Goal: Transaction & Acquisition: Download file/media

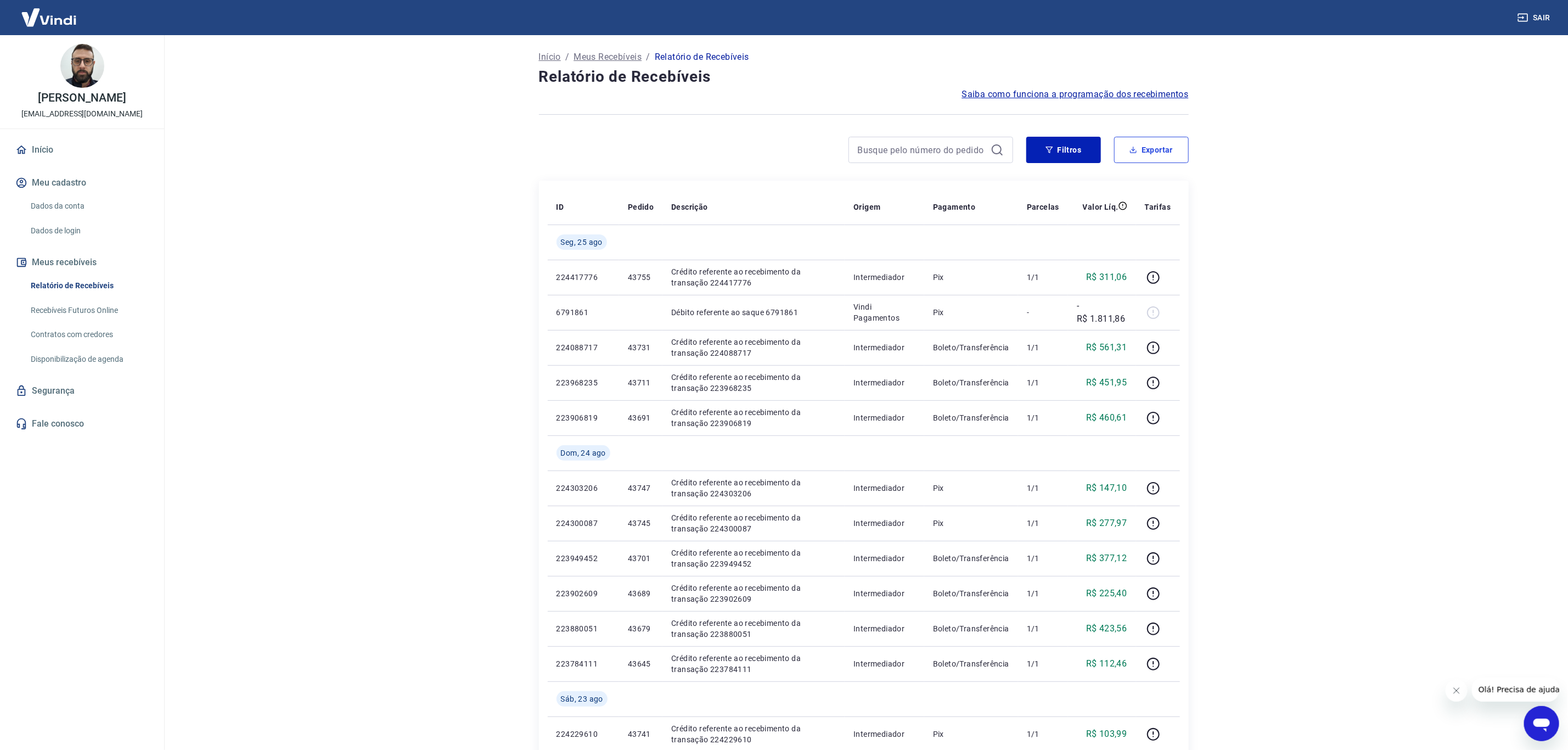
drag, startPoint x: 1138, startPoint y: 144, endPoint x: 1041, endPoint y: 267, distance: 156.6
click at [1138, 145] on button "Exportar" at bounding box center [1151, 150] width 75 height 27
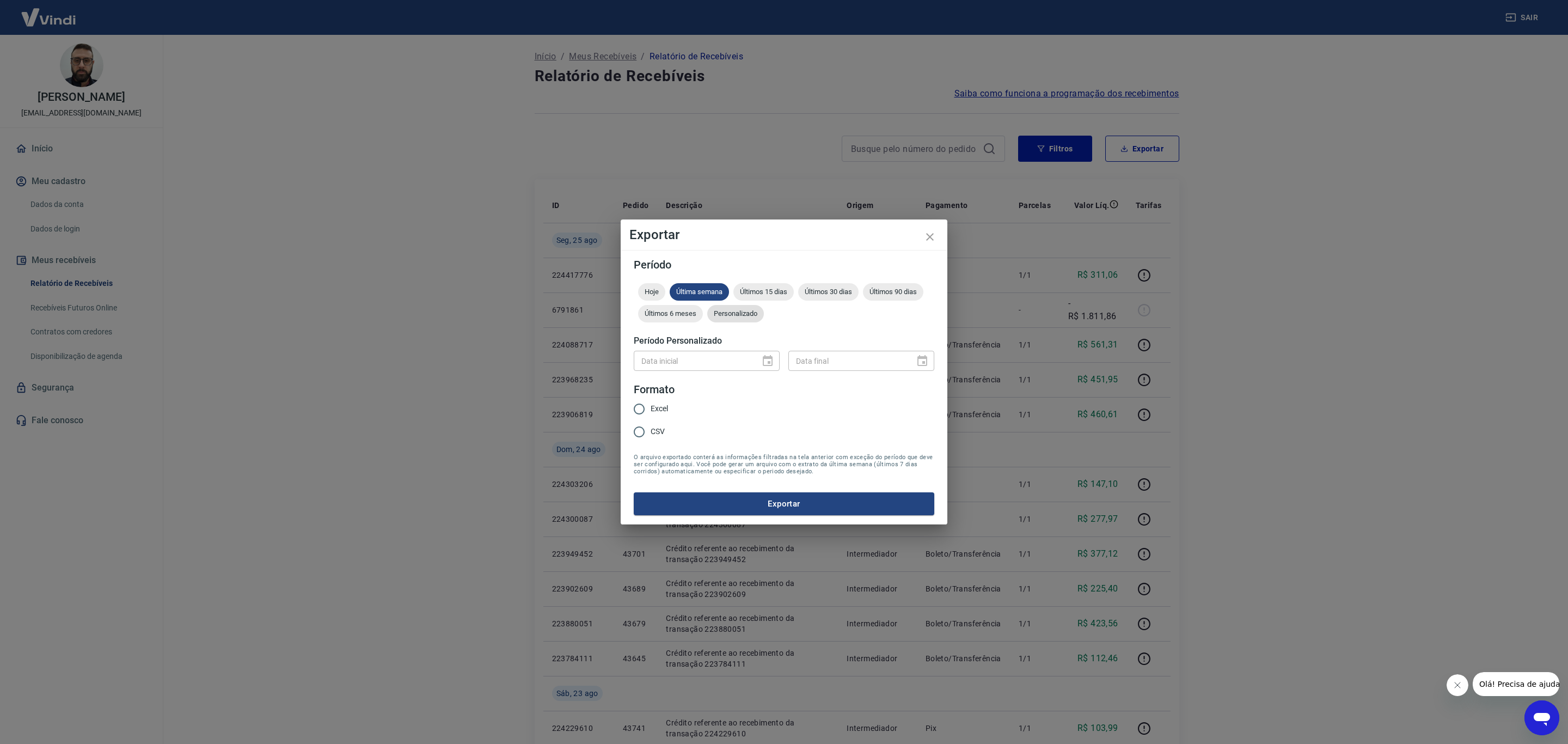
click at [734, 319] on div "Personalizado" at bounding box center [735, 314] width 57 height 17
type input "DD/MM/YYYY"
click at [719, 360] on input "DD/MM/YYYY" at bounding box center [693, 361] width 119 height 20
click at [773, 356] on icon "Choose date" at bounding box center [767, 361] width 13 height 13
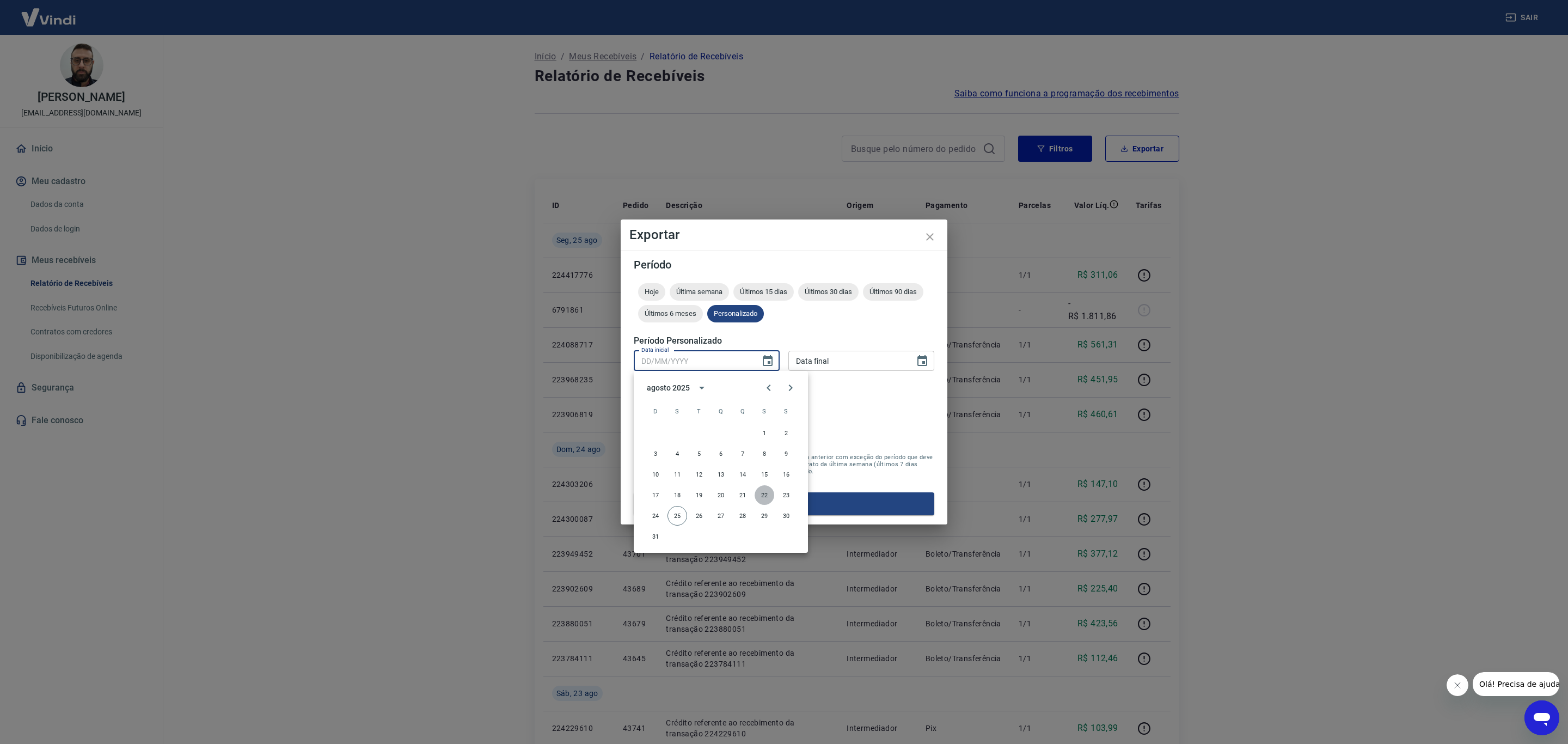
click at [765, 491] on button "22" at bounding box center [764, 494] width 19 height 19
type input "[DATE]"
click at [765, 491] on button "22" at bounding box center [764, 494] width 19 height 19
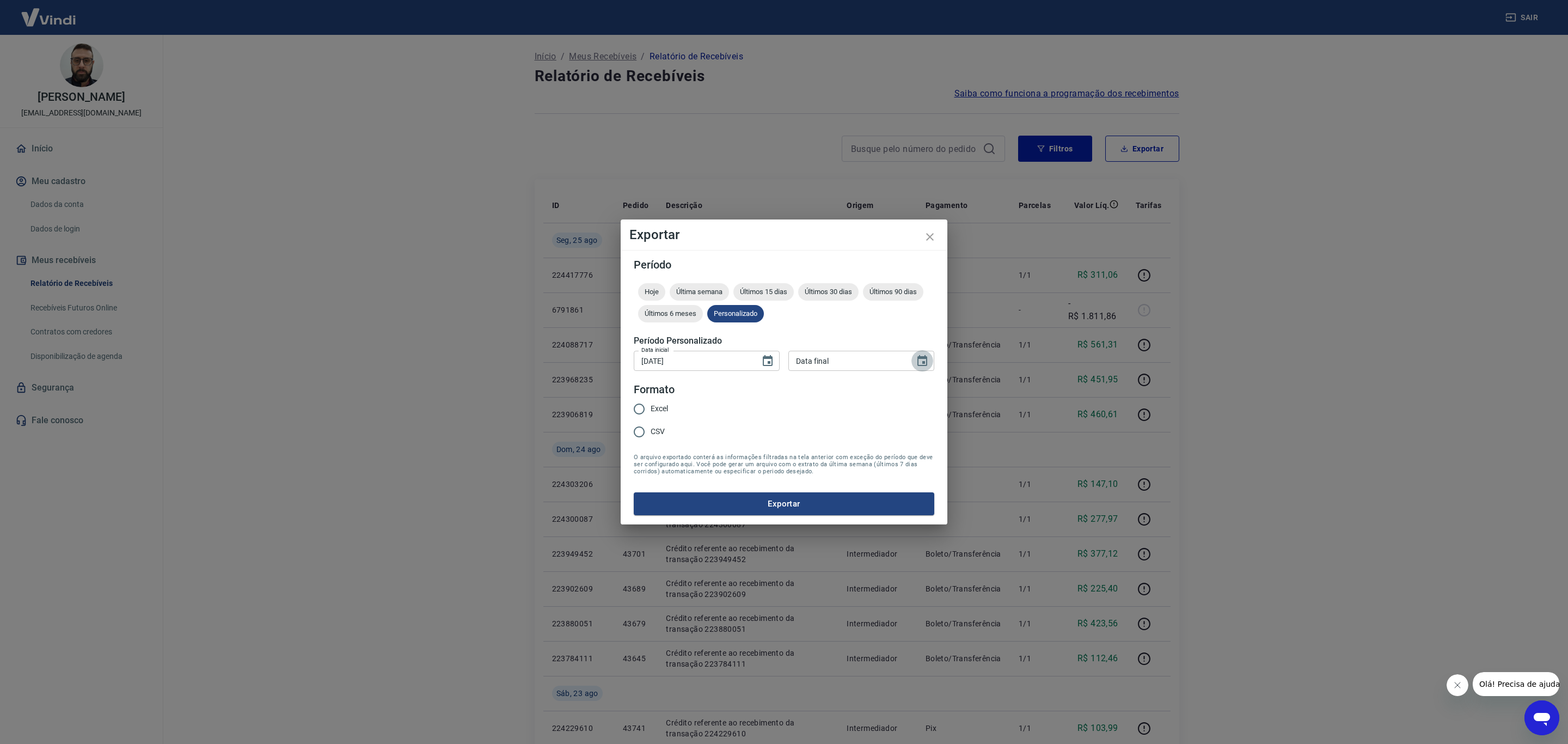
click at [916, 360] on icon "Choose date" at bounding box center [922, 361] width 13 height 13
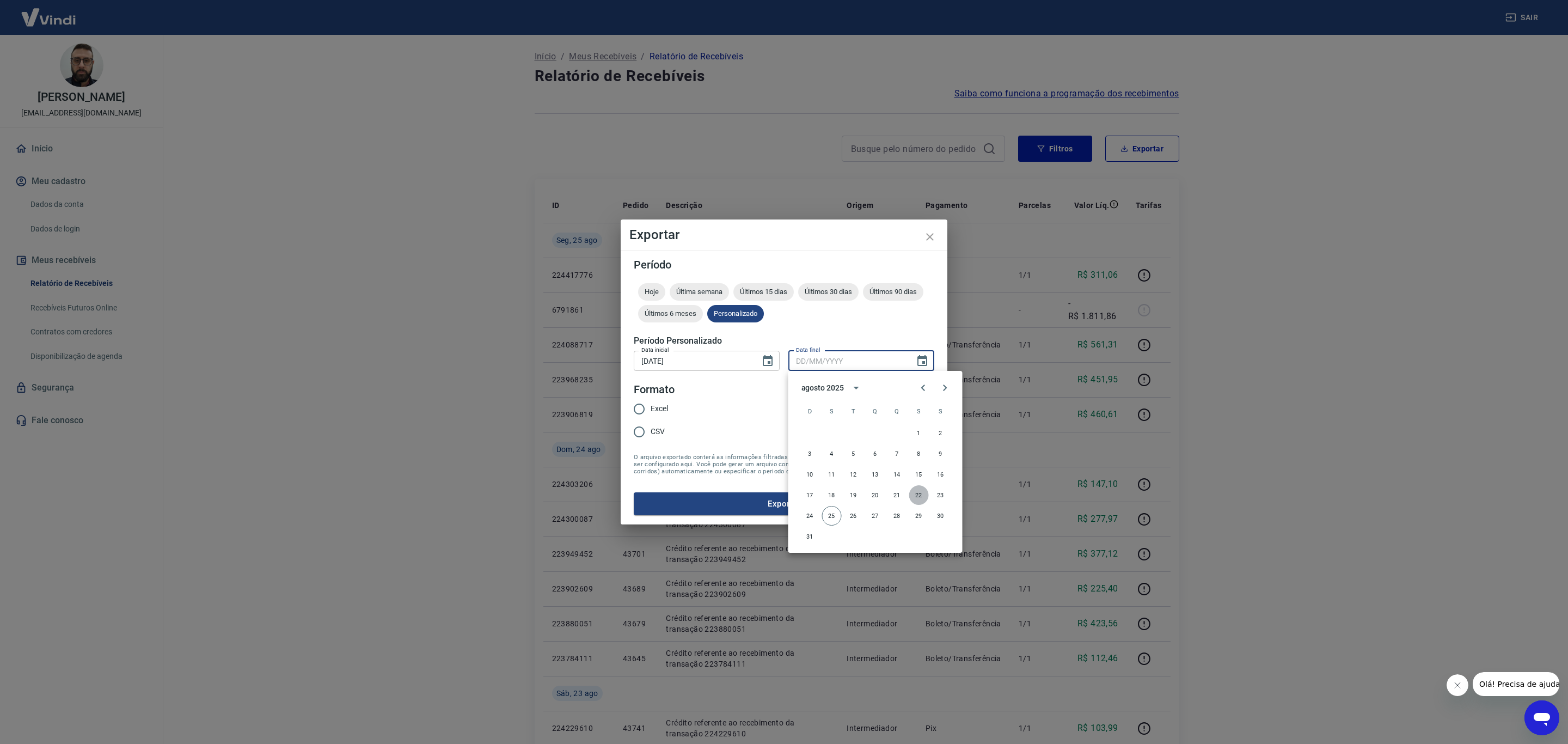
click at [925, 487] on button "22" at bounding box center [919, 494] width 19 height 19
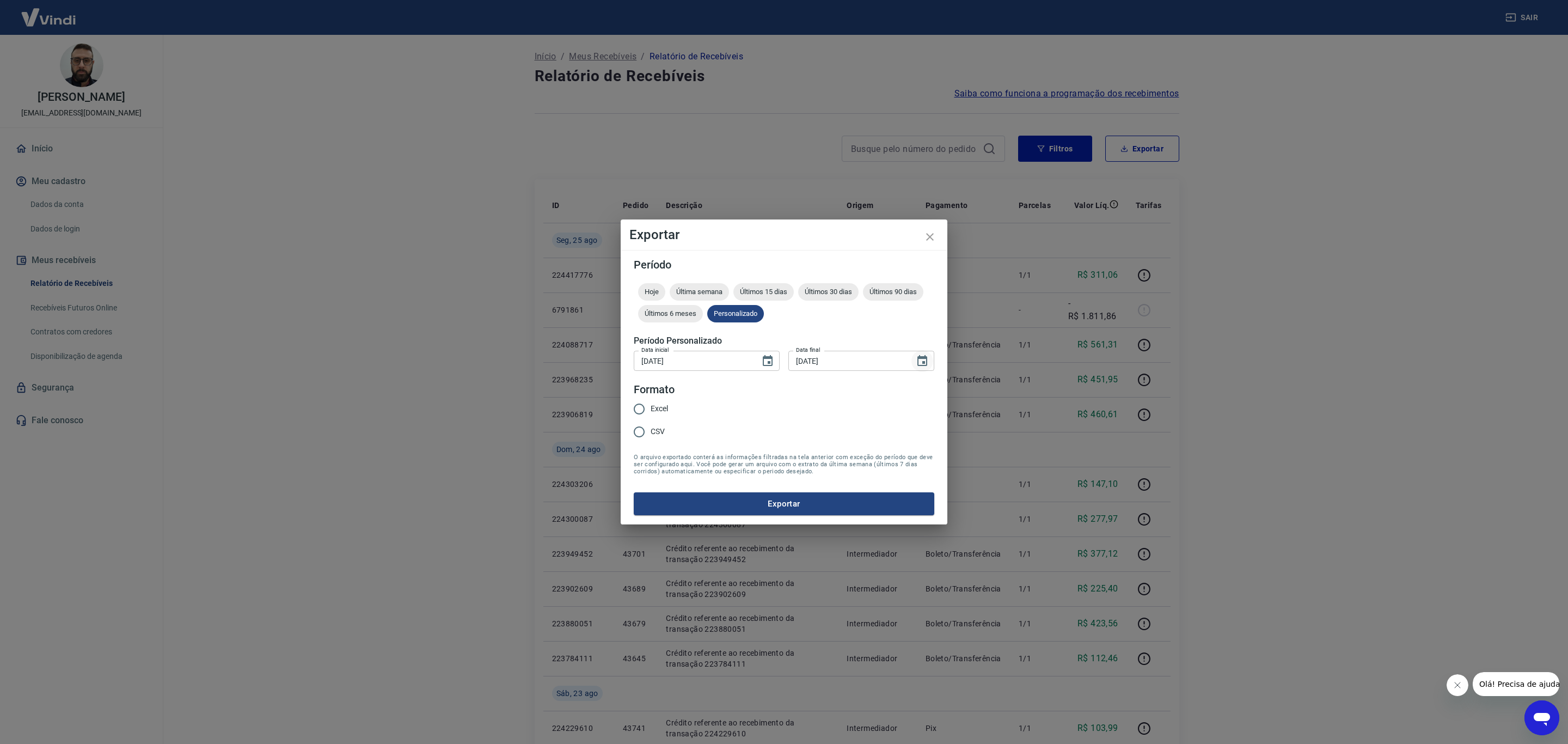
click at [923, 355] on icon "Choose date, selected date is 22 de ago de 2025" at bounding box center [922, 361] width 13 height 13
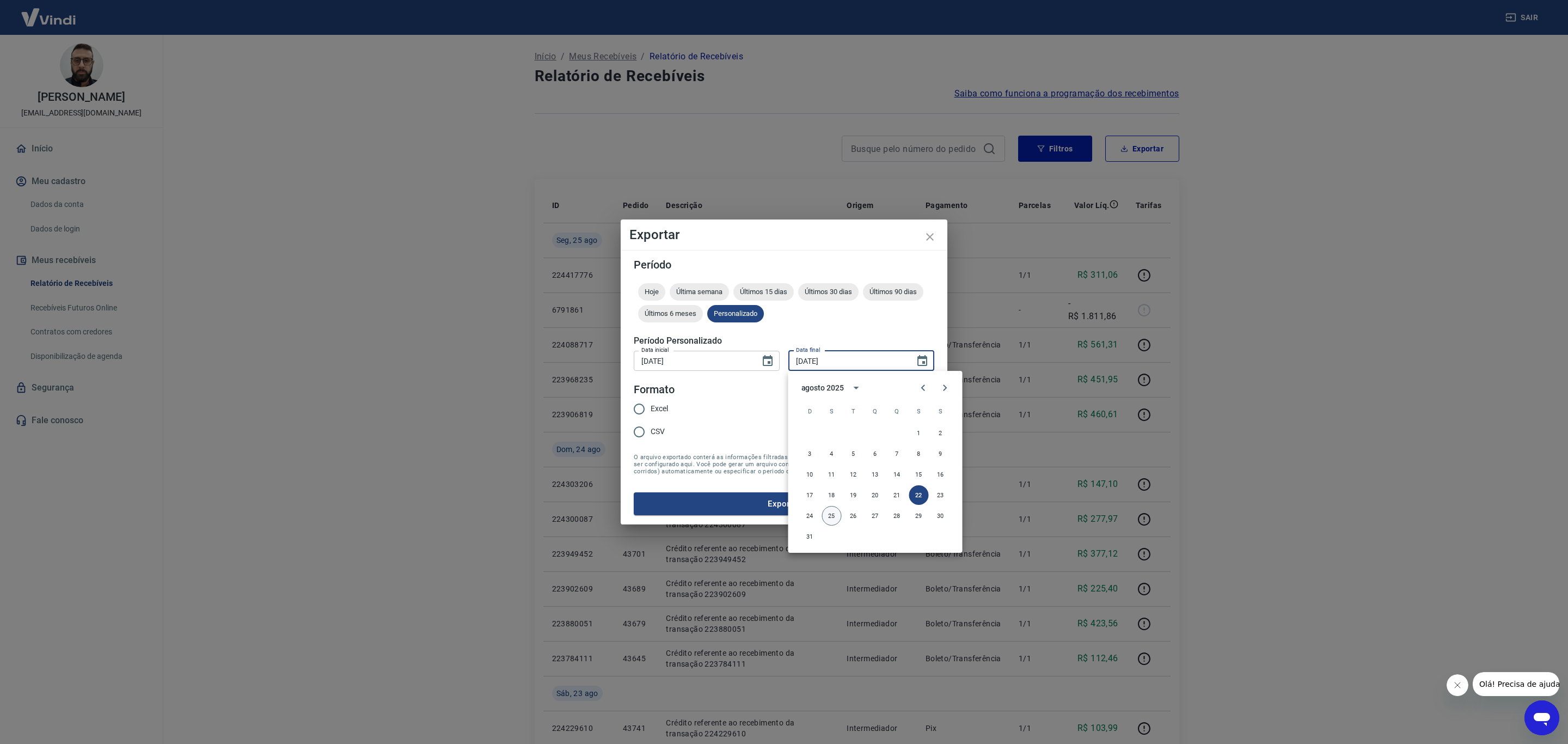
click at [831, 513] on button "25" at bounding box center [832, 515] width 19 height 19
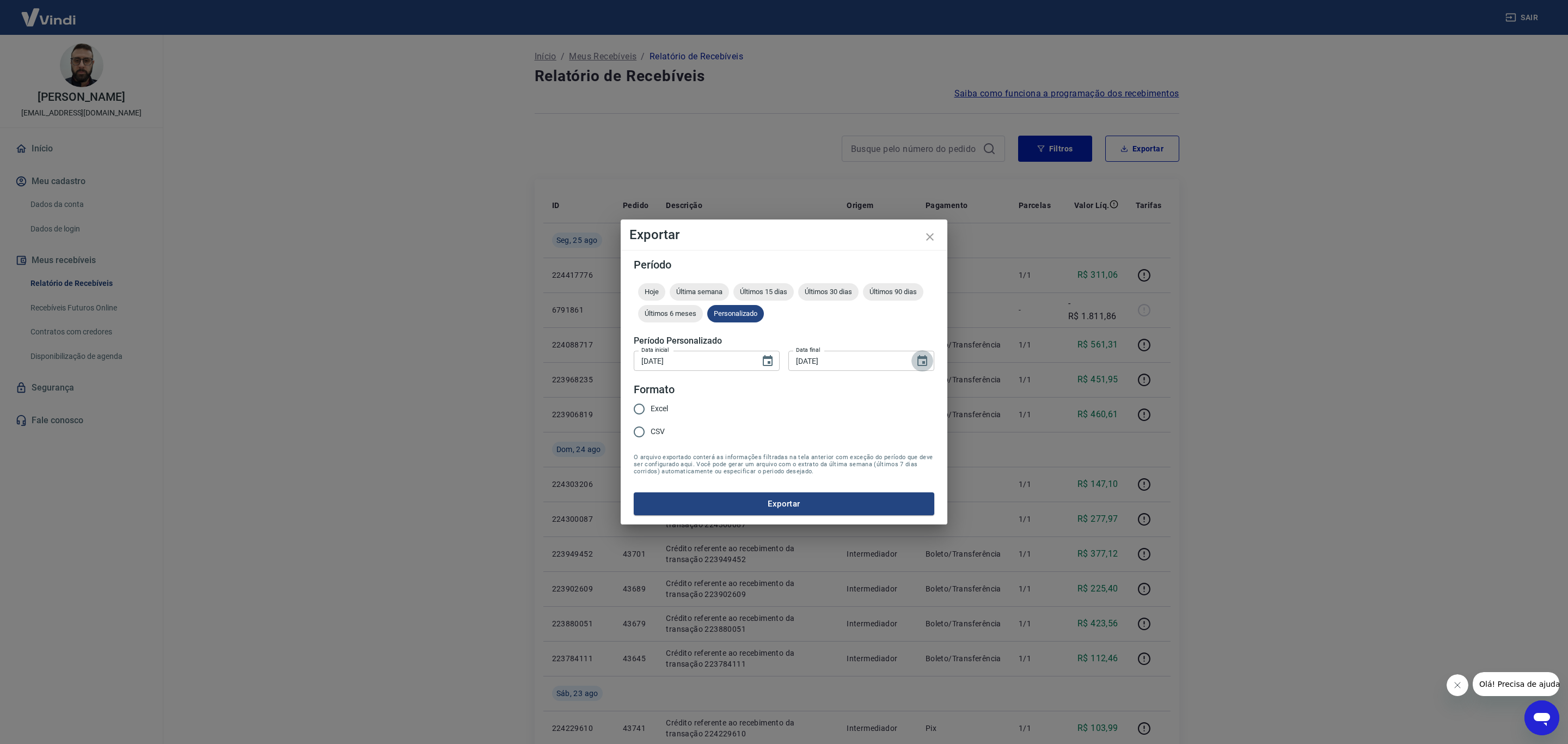
click at [922, 366] on icon "Choose date, selected date is 25 de ago de 2025" at bounding box center [922, 361] width 13 height 13
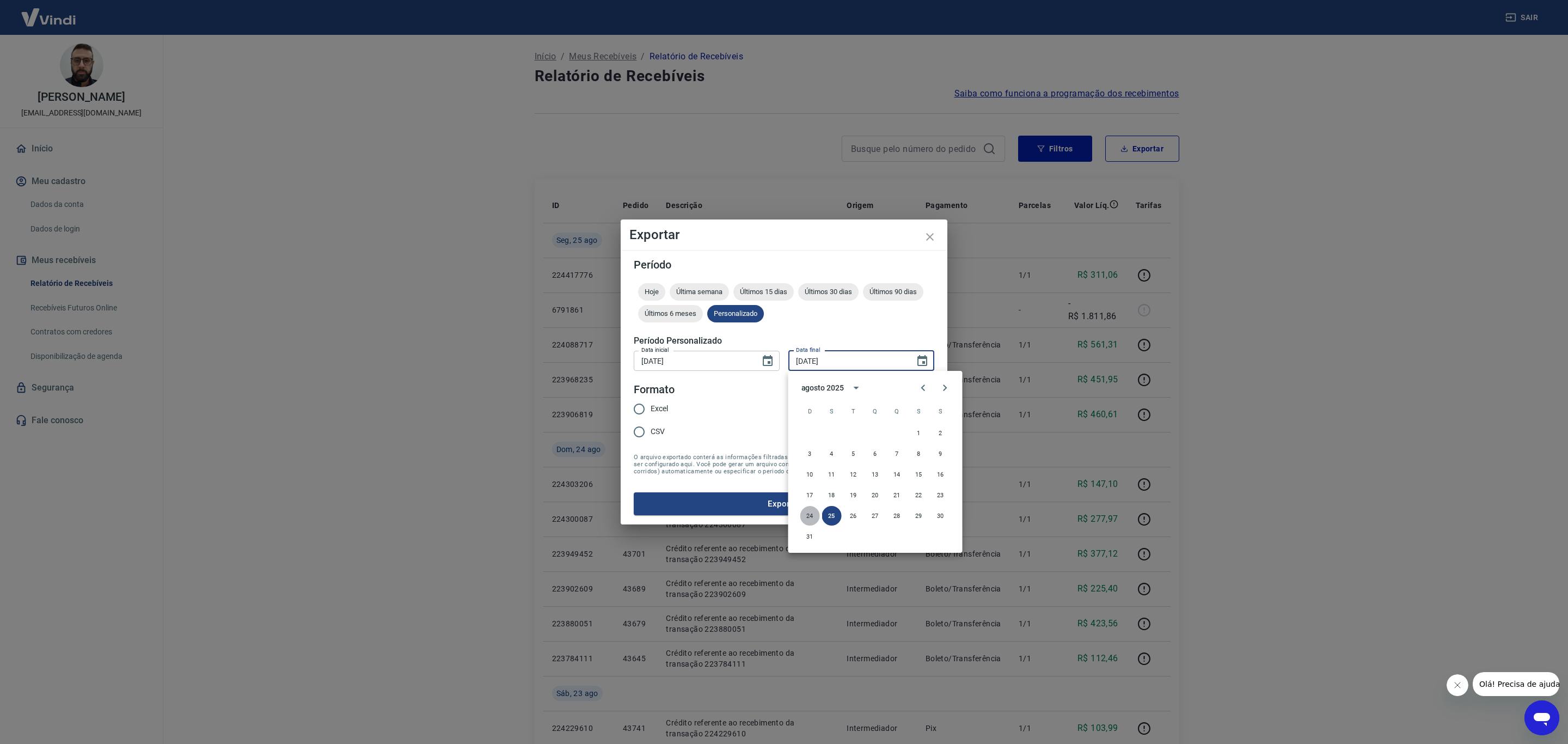
click at [810, 512] on button "24" at bounding box center [810, 515] width 19 height 19
type input "[DATE]"
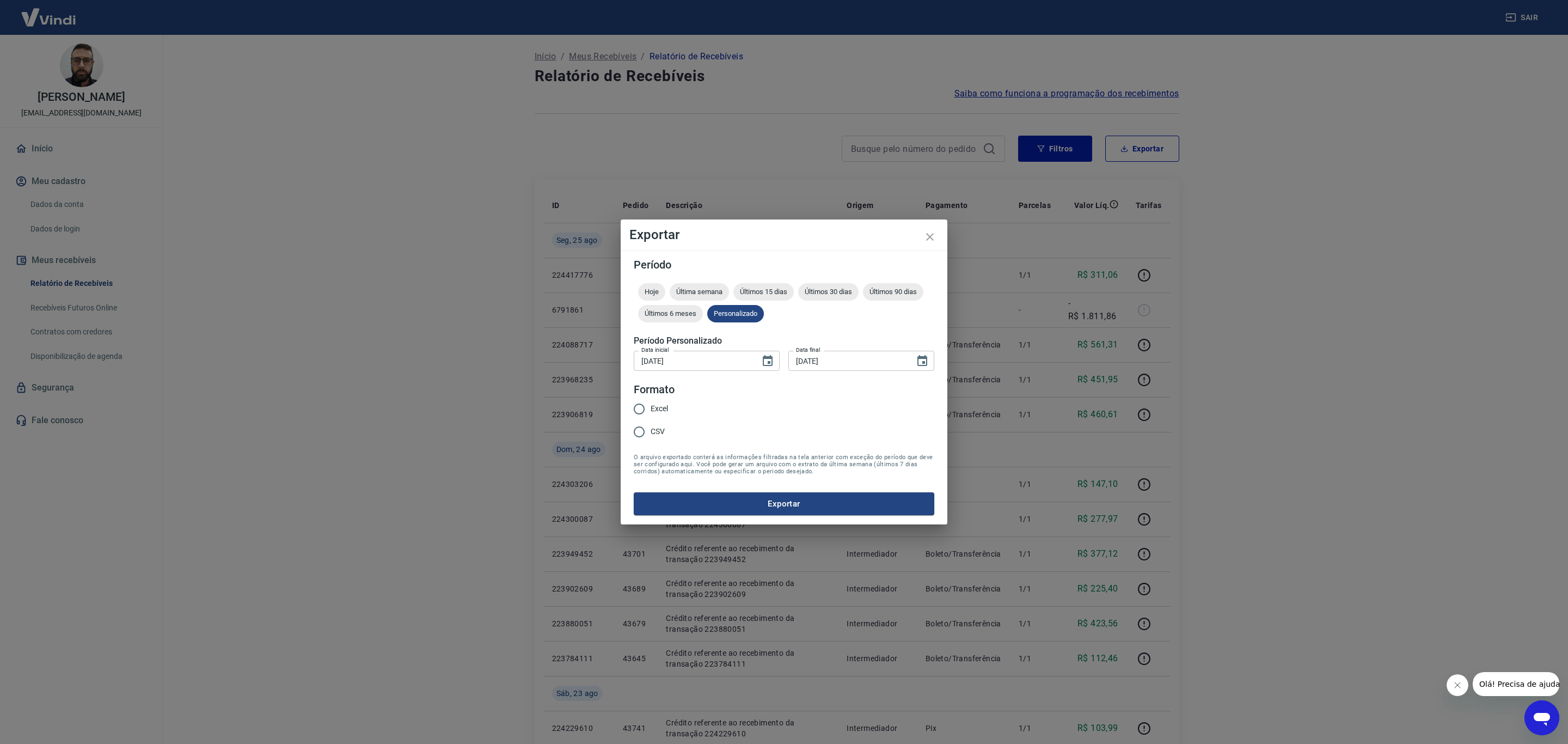
drag, startPoint x: 653, startPoint y: 409, endPoint x: 662, endPoint y: 410, distance: 9.1
click at [655, 409] on span "Excel" at bounding box center [660, 409] width 17 height 12
click at [651, 409] on input "Excel" at bounding box center [639, 409] width 23 height 23
radio input "true"
click at [720, 495] on button "Exportar" at bounding box center [784, 503] width 300 height 23
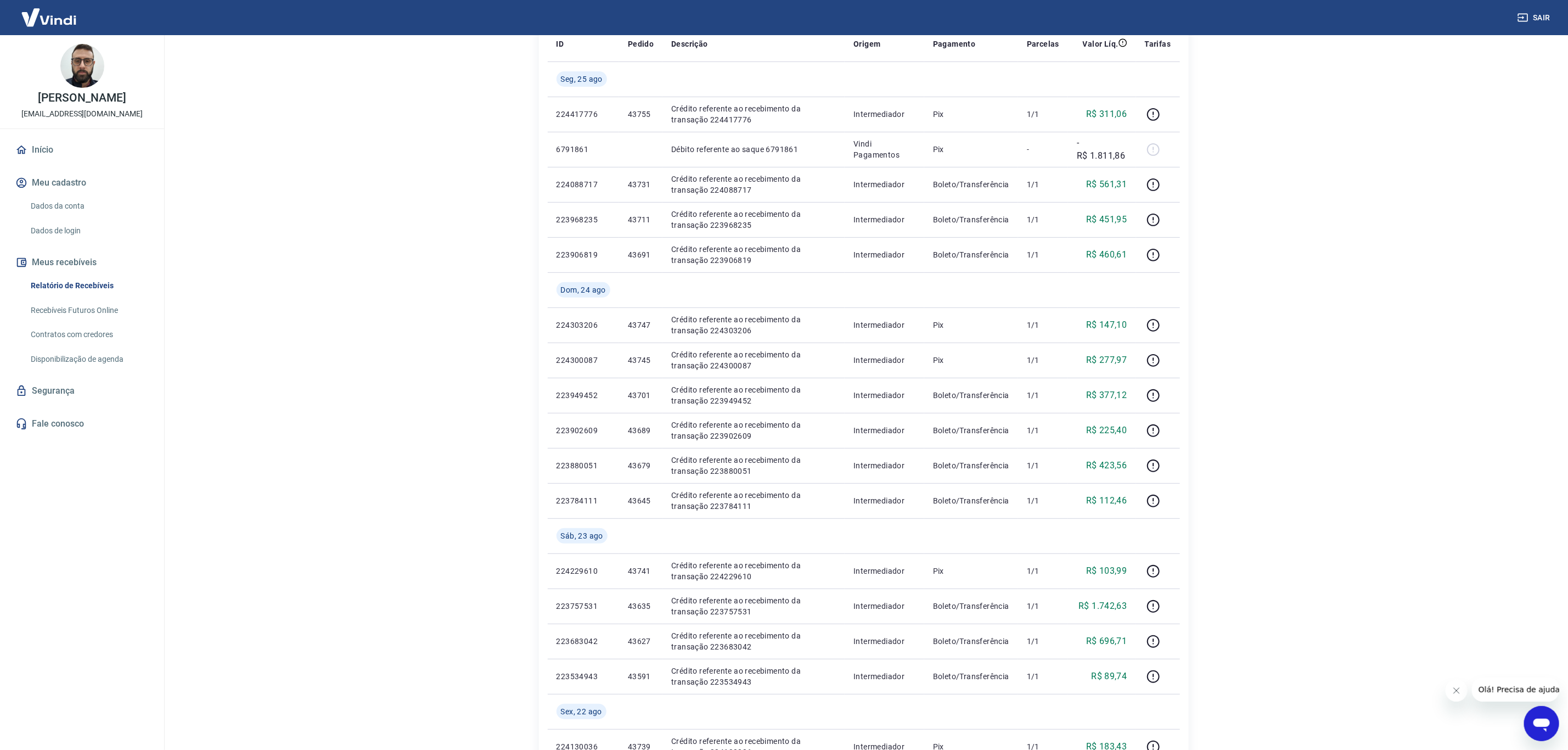
scroll to position [165, 0]
